Goal: Task Accomplishment & Management: Manage account settings

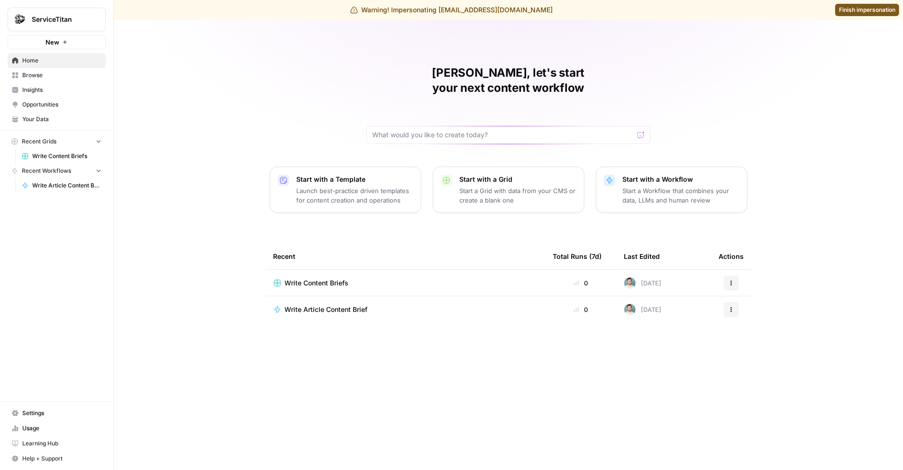
click at [38, 414] on span "Settings" at bounding box center [61, 413] width 79 height 9
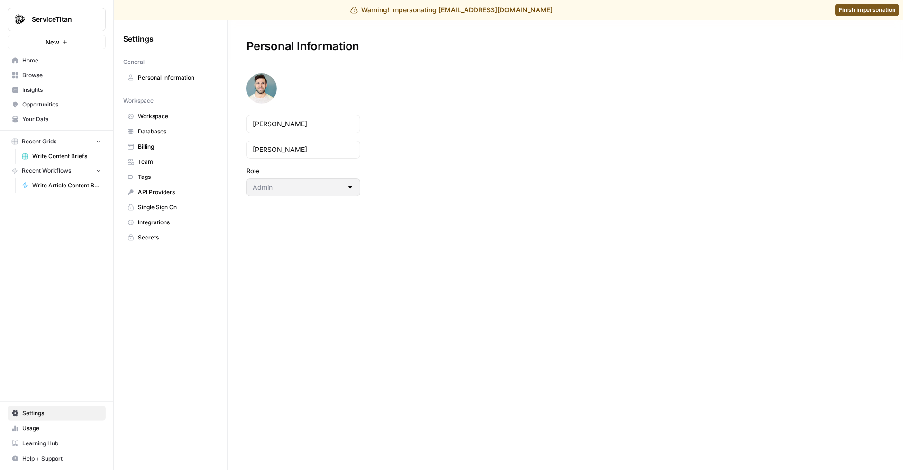
click at [158, 158] on span "Team" at bounding box center [175, 162] width 75 height 9
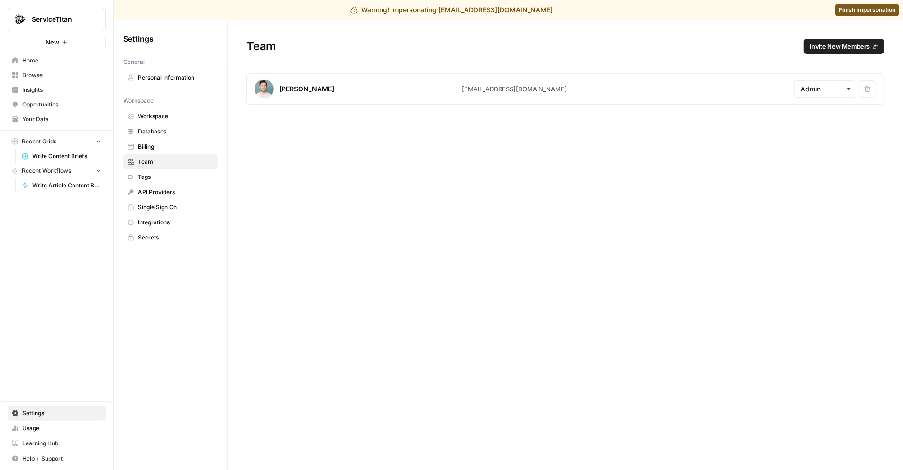
click at [832, 39] on button "Invite New Members" at bounding box center [844, 46] width 80 height 15
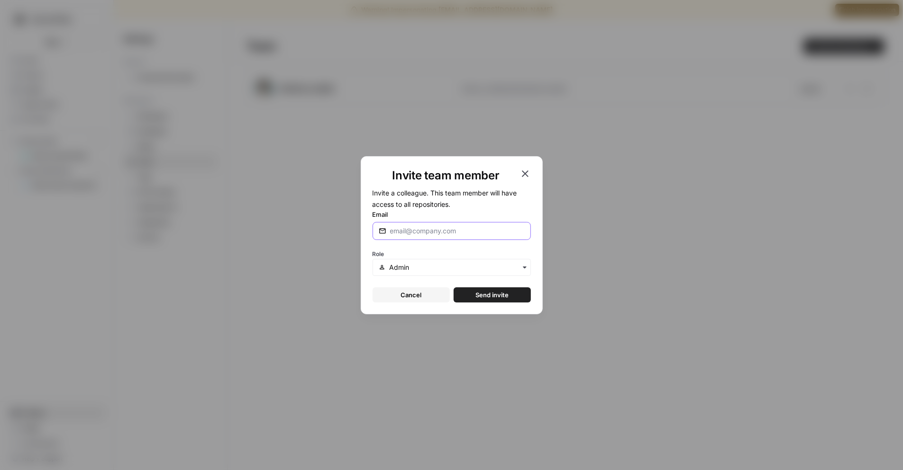
click at [426, 229] on input "Email" at bounding box center [457, 230] width 135 height 9
type input "[EMAIL_ADDRESS][DOMAIN_NAME]"
click at [483, 297] on span "Send invite" at bounding box center [491, 294] width 33 height 9
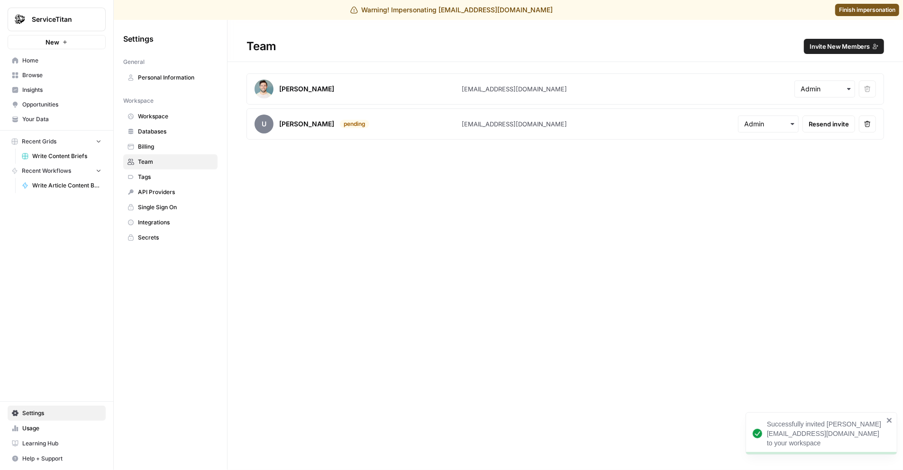
click at [865, 9] on span "Finish impersonation" at bounding box center [867, 10] width 56 height 9
